Goal: Task Accomplishment & Management: Manage account settings

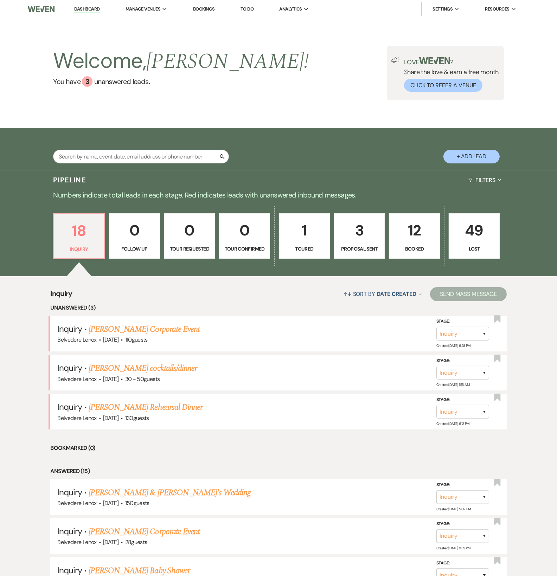
click at [420, 242] on p "12" at bounding box center [414, 231] width 42 height 24
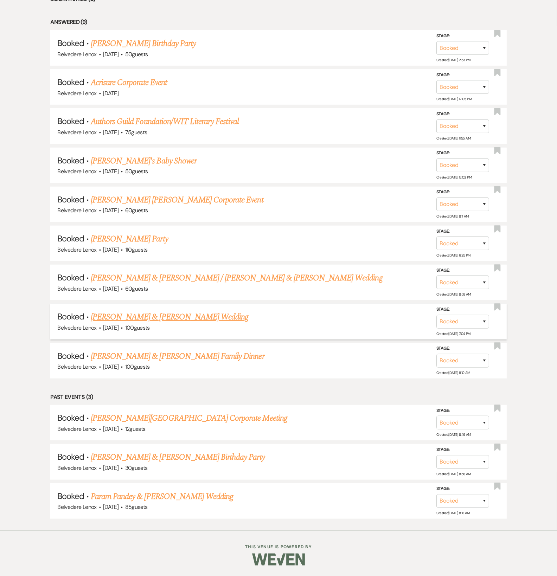
scroll to position [336, 0]
click at [123, 492] on link "Param Pandey & [PERSON_NAME] Wedding" at bounding box center [162, 496] width 142 height 13
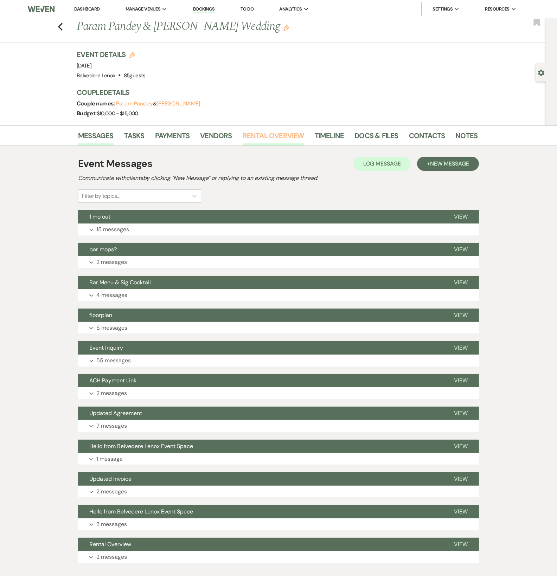
click at [293, 134] on link "Rental Overview" at bounding box center [274, 137] width 62 height 15
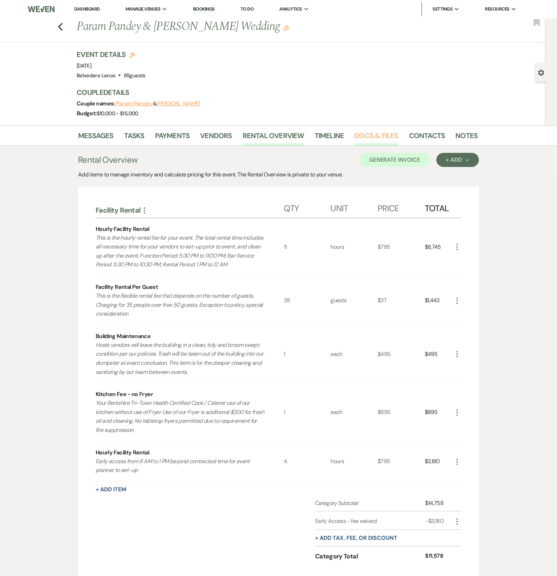
click at [367, 134] on link "Docs & Files" at bounding box center [376, 137] width 44 height 15
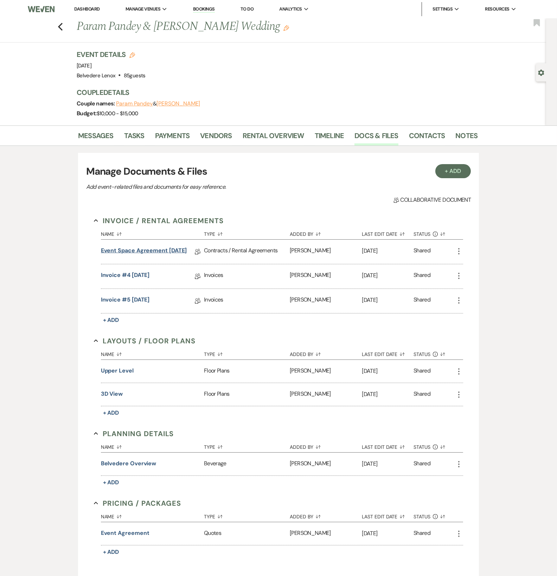
click at [144, 254] on link "Event Space Agreement [DATE]" at bounding box center [144, 251] width 86 height 11
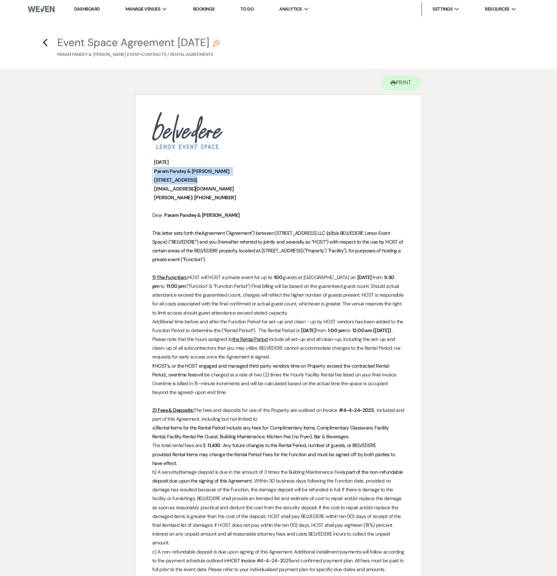
drag, startPoint x: 240, startPoint y: 177, endPoint x: 140, endPoint y: 172, distance: 100.3
click at [47, 46] on icon "Previous" at bounding box center [45, 42] width 5 height 8
